Goal: Task Accomplishment & Management: Use online tool/utility

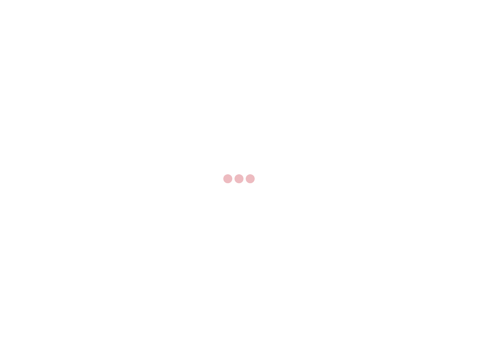
select select "US"
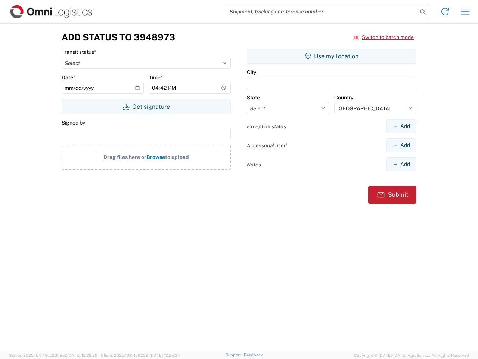
click at [321, 12] on input "search" at bounding box center [321, 11] width 194 height 14
click at [423, 12] on icon at bounding box center [423, 12] width 10 height 10
click at [446, 12] on icon at bounding box center [446, 12] width 12 height 12
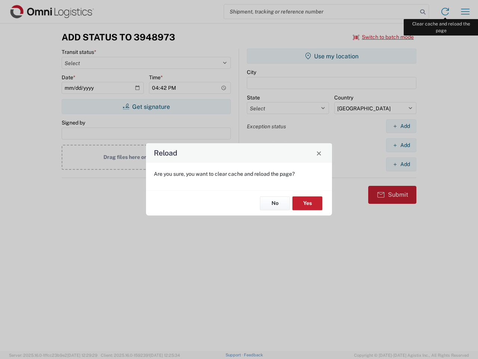
click at [466, 12] on div "Reload Are you sure, you want to clear cache and reload the page? No Yes" at bounding box center [239, 179] width 478 height 359
click at [384, 37] on div "Reload Are you sure, you want to clear cache and reload the page? No Yes" at bounding box center [239, 179] width 478 height 359
click at [146, 107] on div "Reload Are you sure, you want to clear cache and reload the page? No Yes" at bounding box center [239, 179] width 478 height 359
click at [332, 56] on div "Reload Are you sure, you want to clear cache and reload the page? No Yes" at bounding box center [239, 179] width 478 height 359
click at [401, 126] on div "Reload Are you sure, you want to clear cache and reload the page? No Yes" at bounding box center [239, 179] width 478 height 359
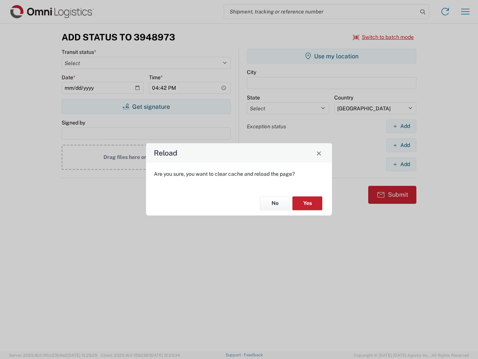
click at [401, 145] on div "Reload Are you sure, you want to clear cache and reload the page? No Yes" at bounding box center [239, 179] width 478 height 359
click at [401, 164] on div "Reload Are you sure, you want to clear cache and reload the page? No Yes" at bounding box center [239, 179] width 478 height 359
